Goal: Find specific page/section: Find specific page/section

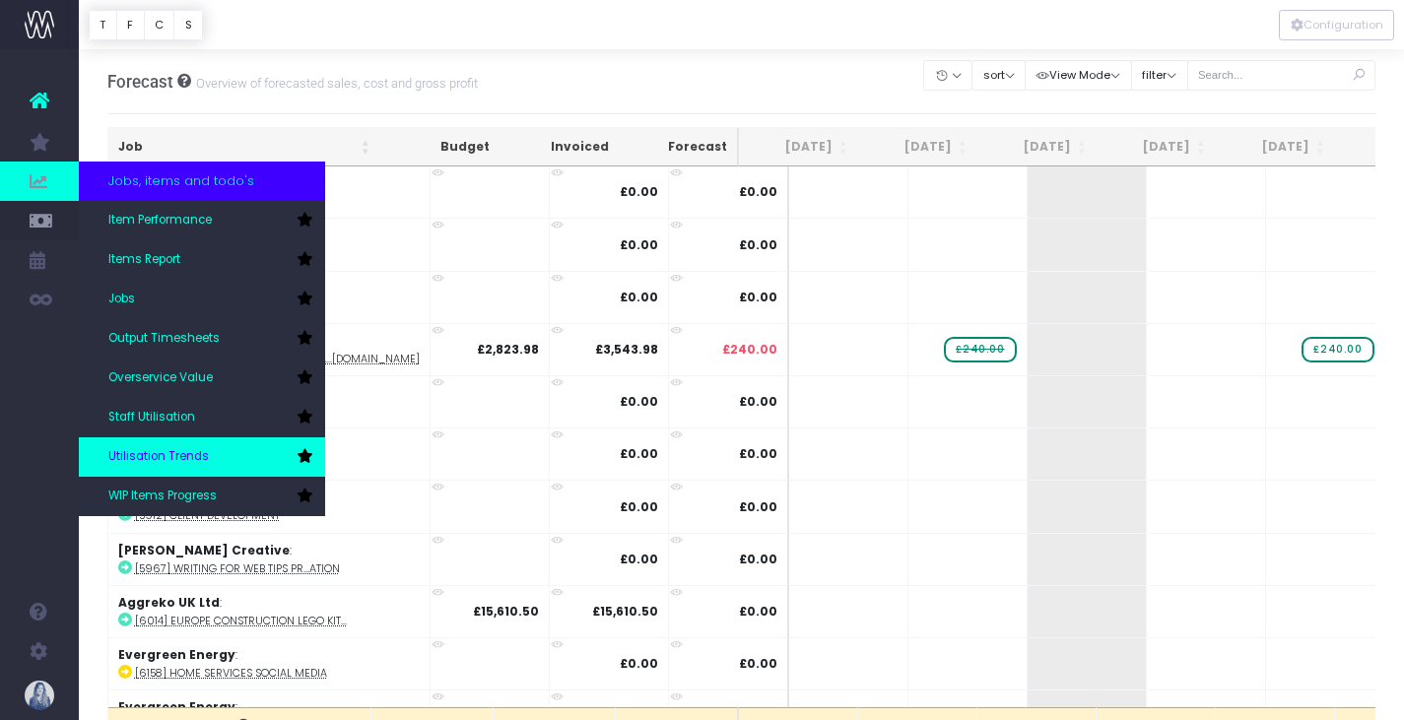
click at [170, 450] on span "Utilisation Trends" at bounding box center [158, 457] width 100 height 18
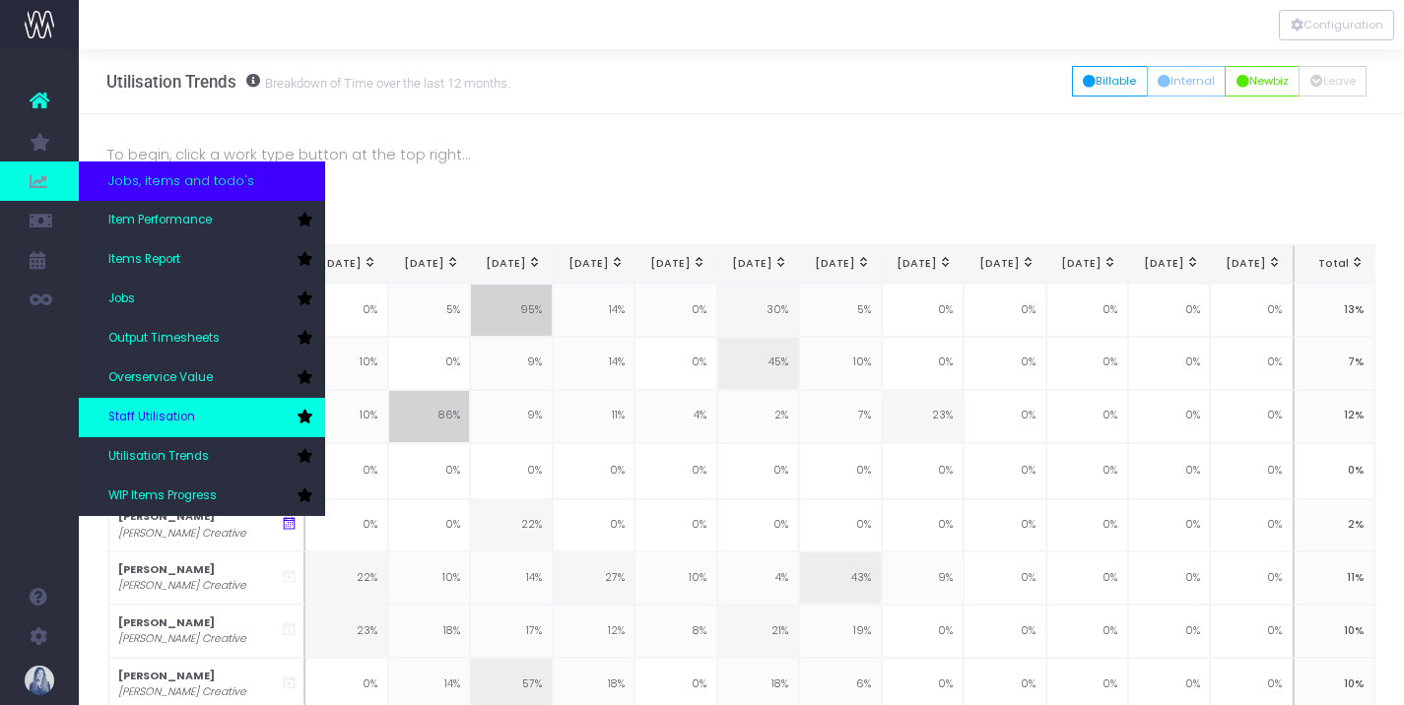
click at [187, 415] on span "Staff Utilisation" at bounding box center [151, 418] width 87 height 18
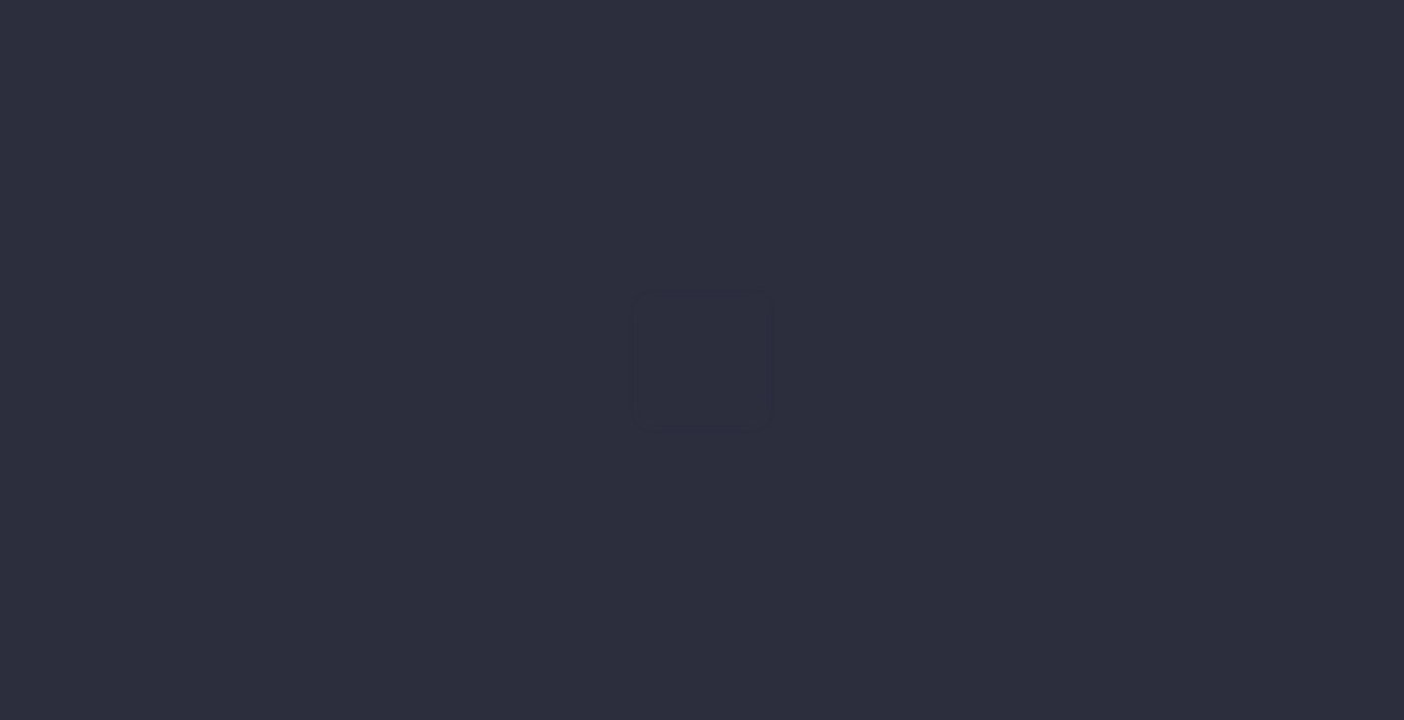
type input "15-08-2025"
